Goal: Task Accomplishment & Management: Use online tool/utility

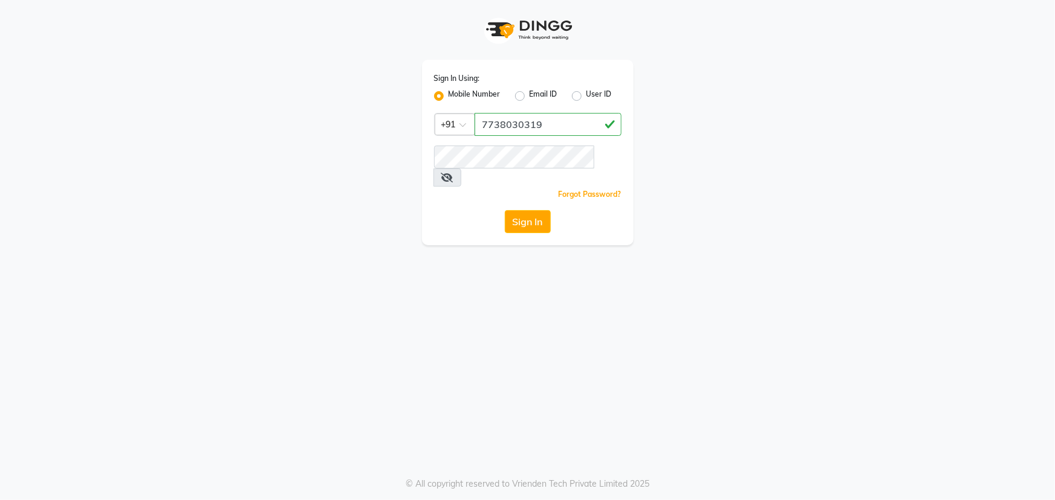
type input "7738030319"
click at [453, 173] on icon at bounding box center [447, 178] width 12 height 10
click at [452, 173] on icon at bounding box center [446, 178] width 11 height 10
click at [546, 210] on button "Sign In" at bounding box center [528, 221] width 46 height 23
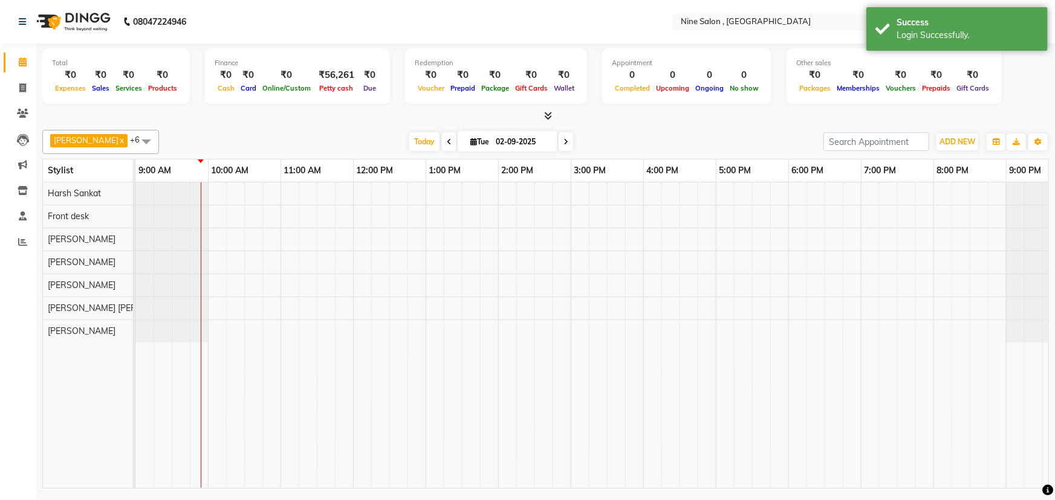
click at [447, 141] on icon at bounding box center [449, 141] width 5 height 7
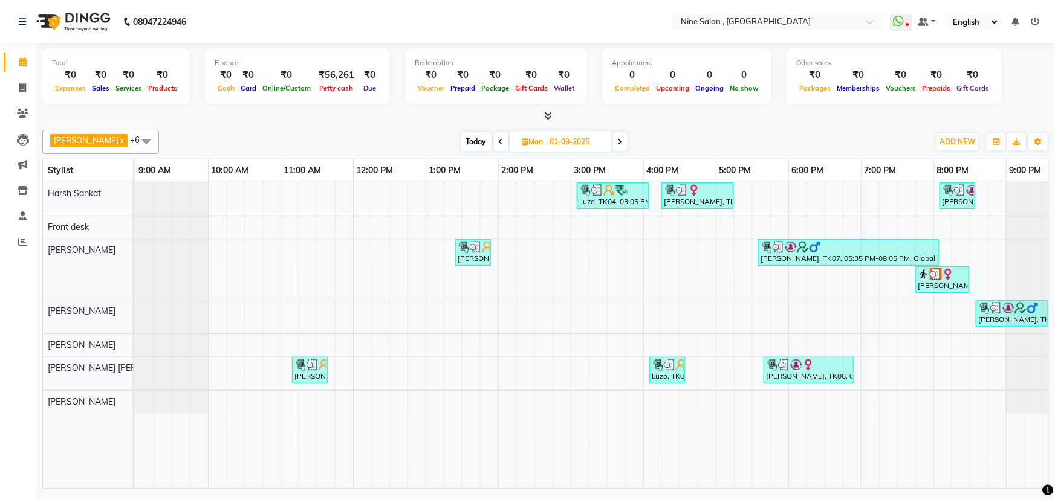
click at [475, 140] on span "Today" at bounding box center [476, 141] width 30 height 19
type input "02-09-2025"
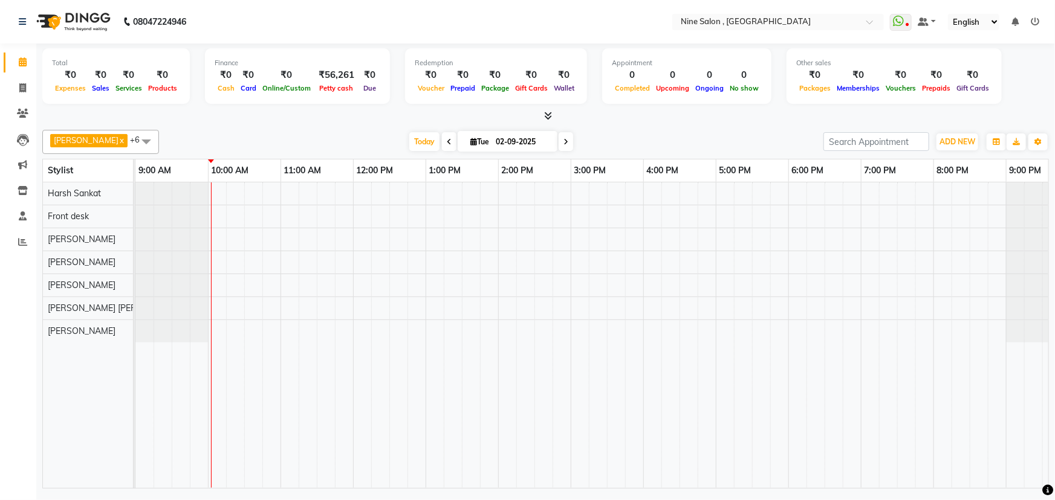
click at [955, 222] on div at bounding box center [606, 336] width 943 height 306
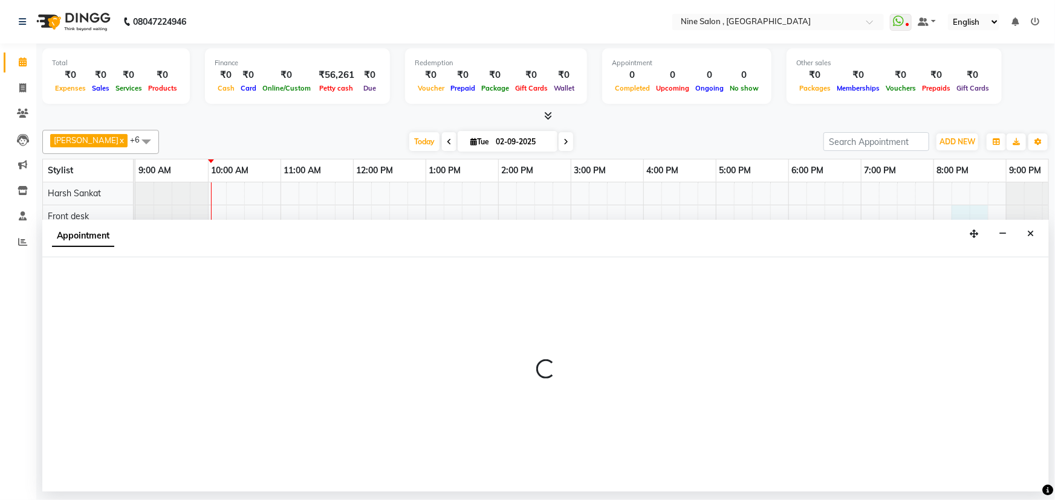
select select "64997"
select select "1215"
select select "tentative"
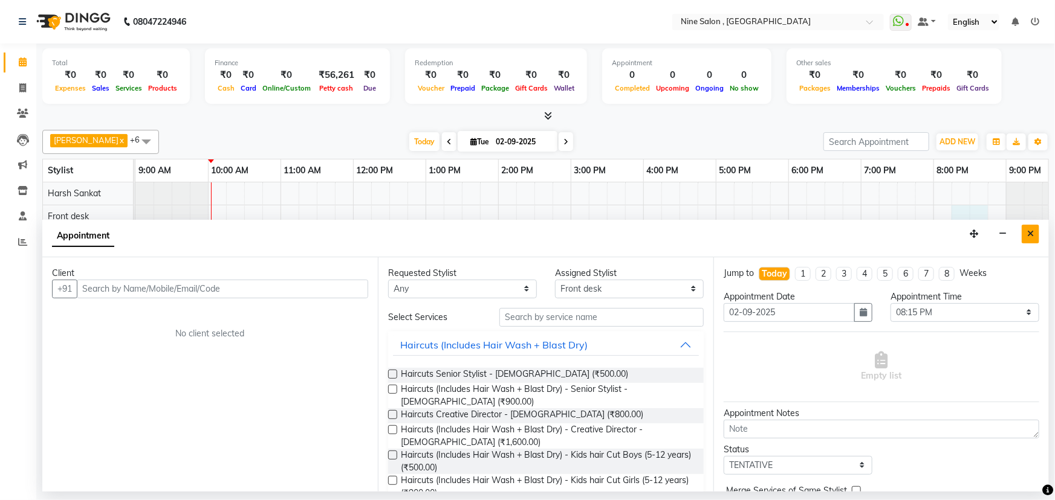
click at [1033, 238] on button "Close" at bounding box center [1030, 234] width 18 height 19
